Goal: Information Seeking & Learning: Learn about a topic

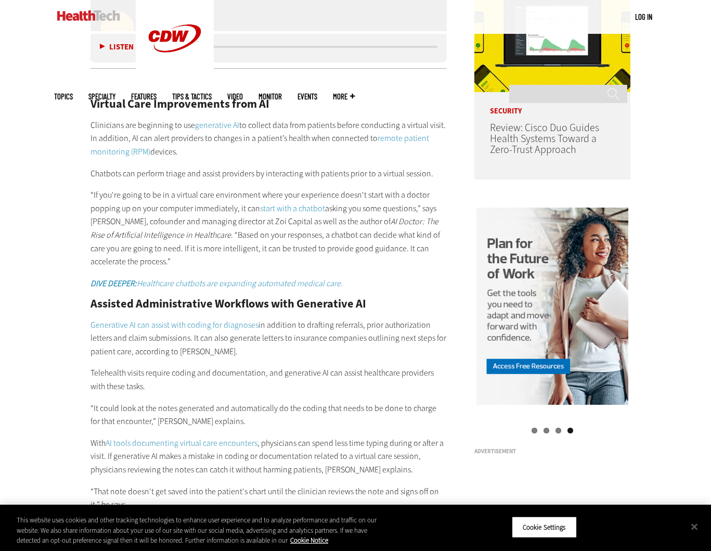
scroll to position [839, 0]
click at [241, 321] on link "Generative AI can assist with coding for diagnoses" at bounding box center [174, 324] width 168 height 11
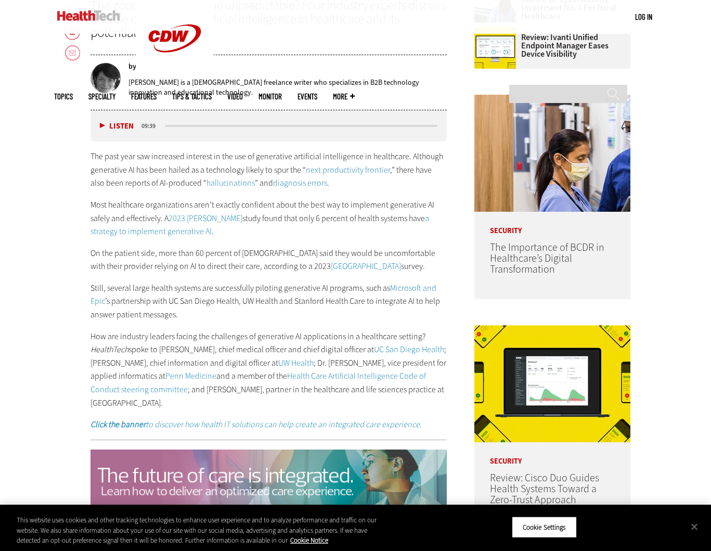
scroll to position [833, 0]
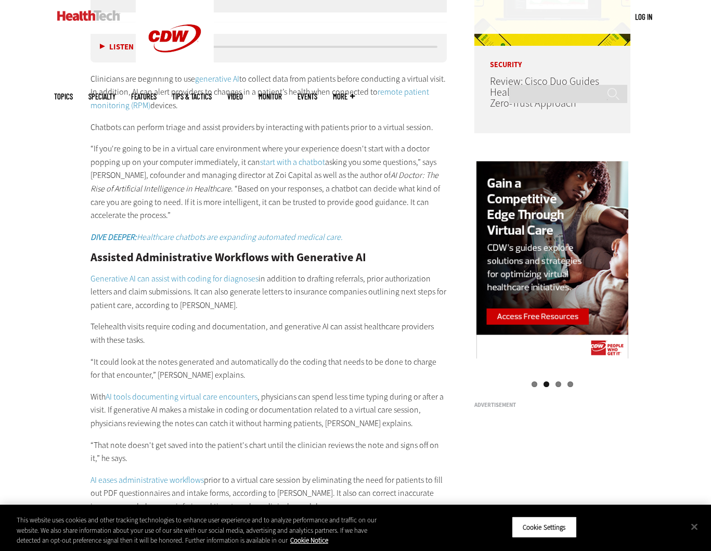
scroll to position [905, 0]
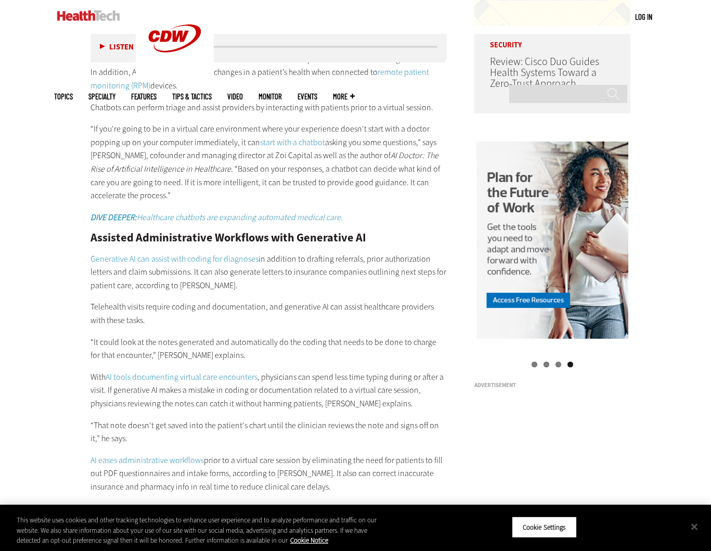
click at [218, 379] on link "AI tools documenting virtual care encounters" at bounding box center [182, 376] width 152 height 11
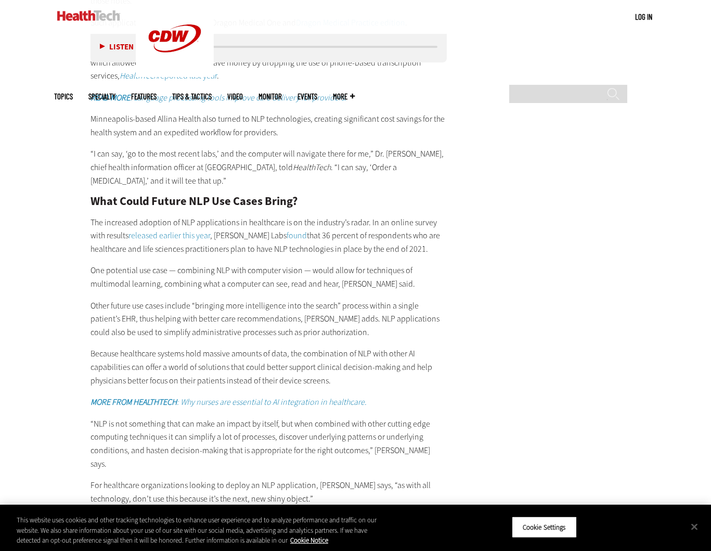
scroll to position [1681, 0]
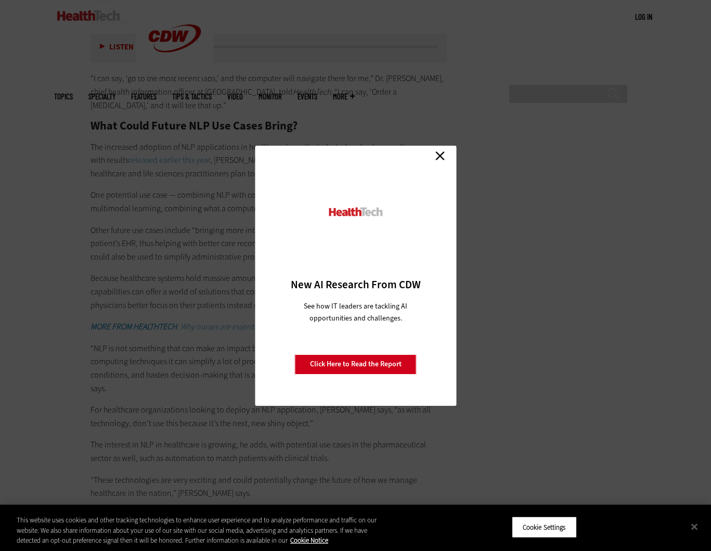
click at [444, 157] on link "Close" at bounding box center [440, 156] width 16 height 16
